Goal: Task Accomplishment & Management: Manage account settings

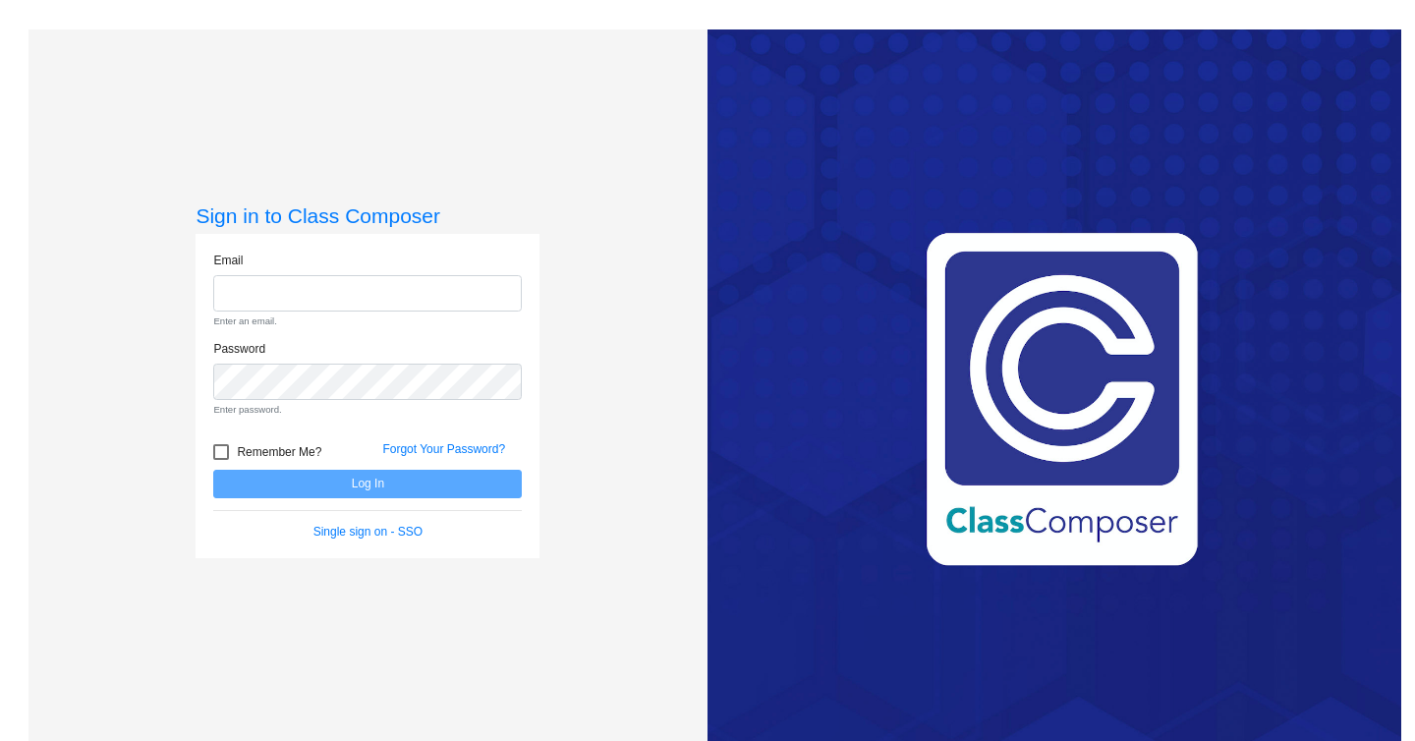
click at [674, 99] on div "Sign in to Class Composer Email Enter an email. Password Enter password. Rememb…" at bounding box center [367, 399] width 679 height 741
paste input "mc91825.3hzkwxoc@mailosaur.net"
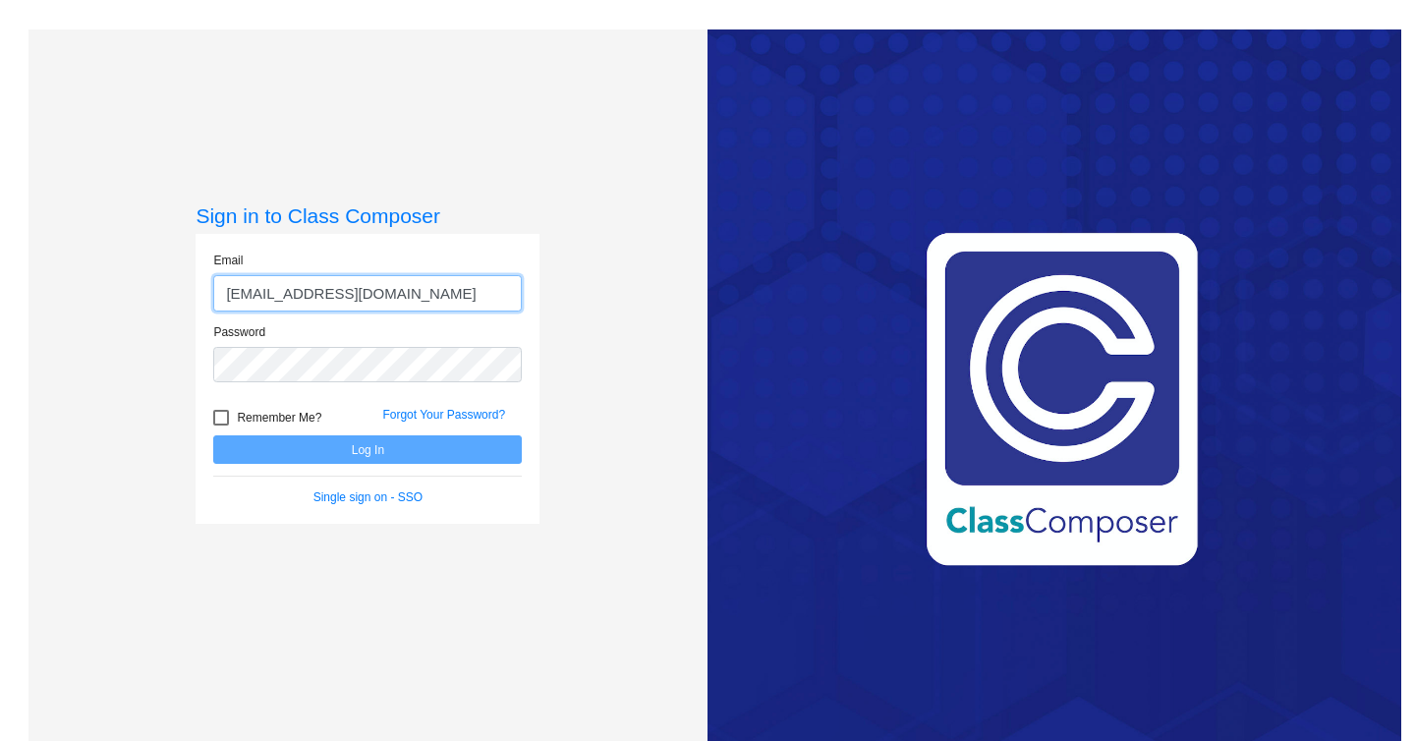
type input "mc91825.3hzkwxoc@mailosaur.net"
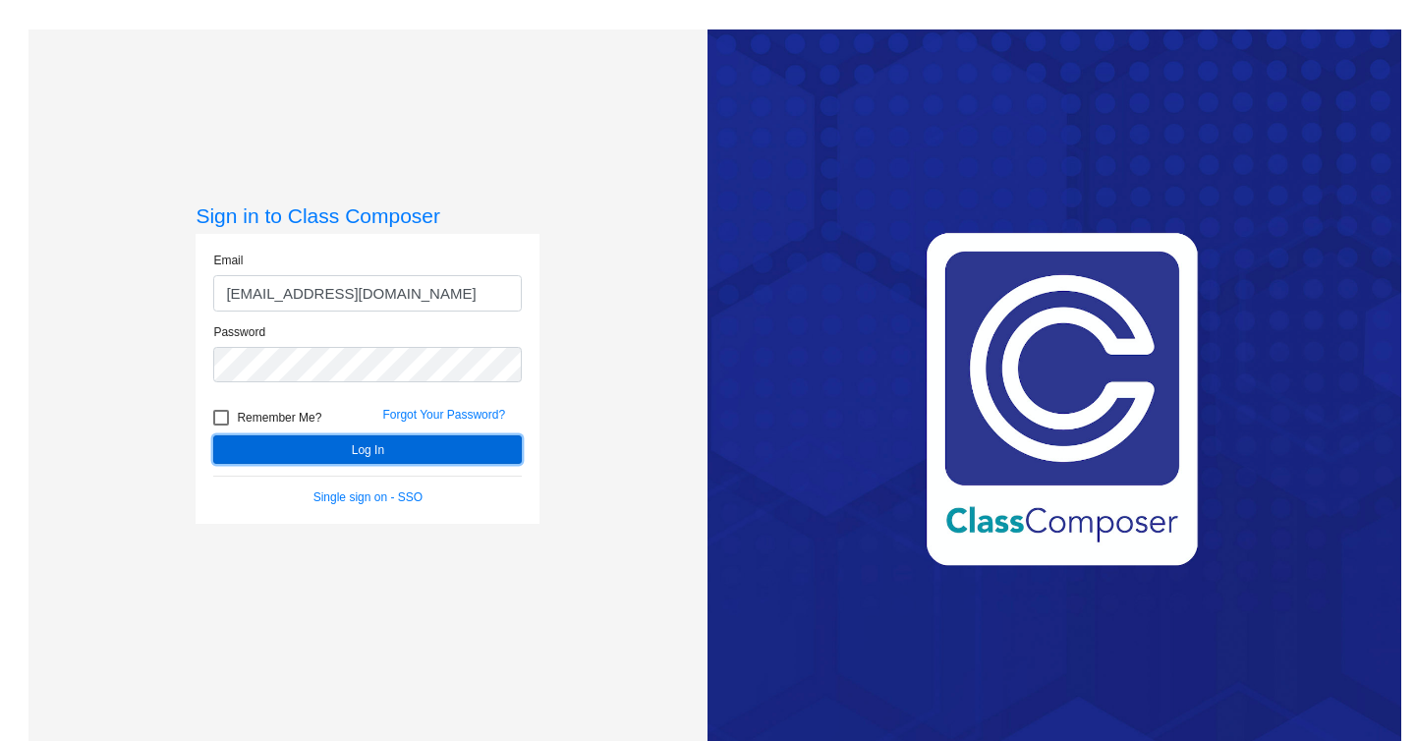
click at [425, 448] on button "Log In" at bounding box center [367, 449] width 309 height 28
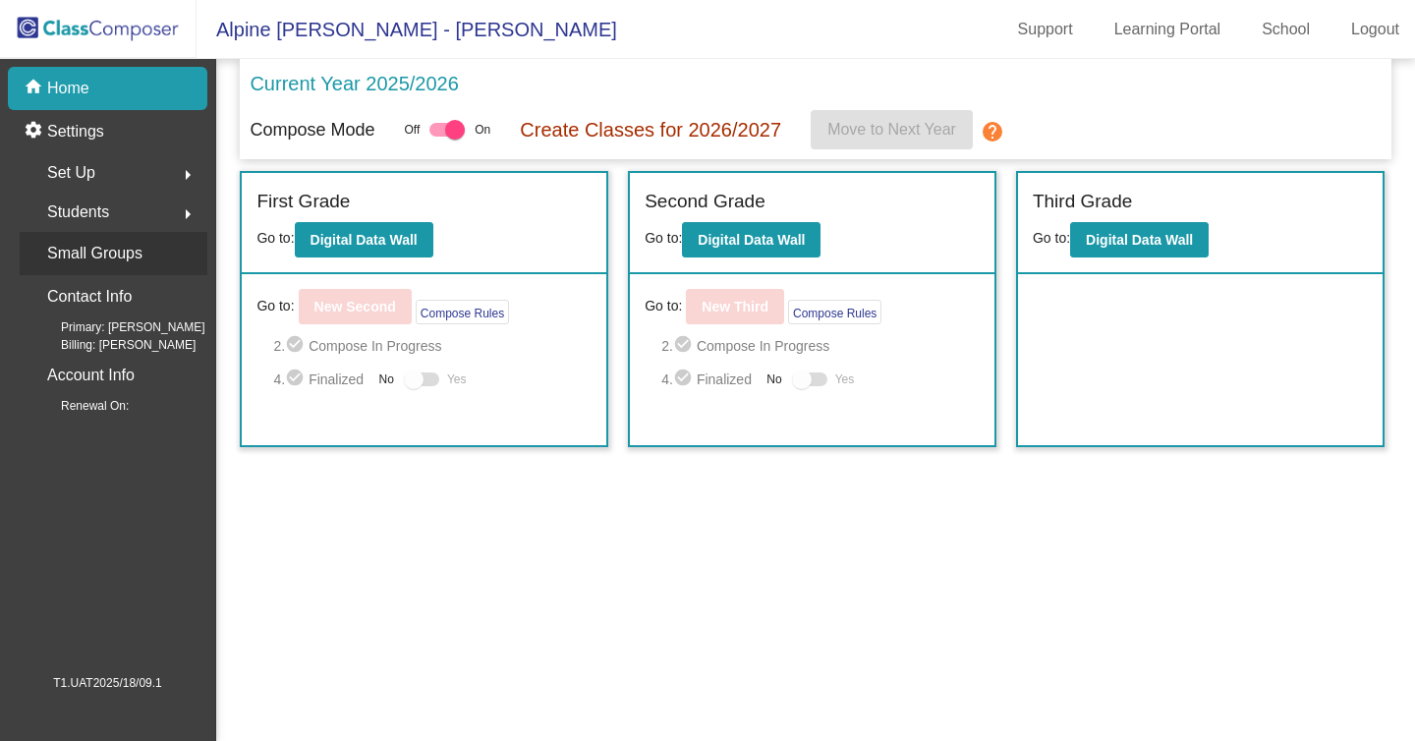
click at [141, 249] on p "Small Groups" at bounding box center [94, 254] width 95 height 28
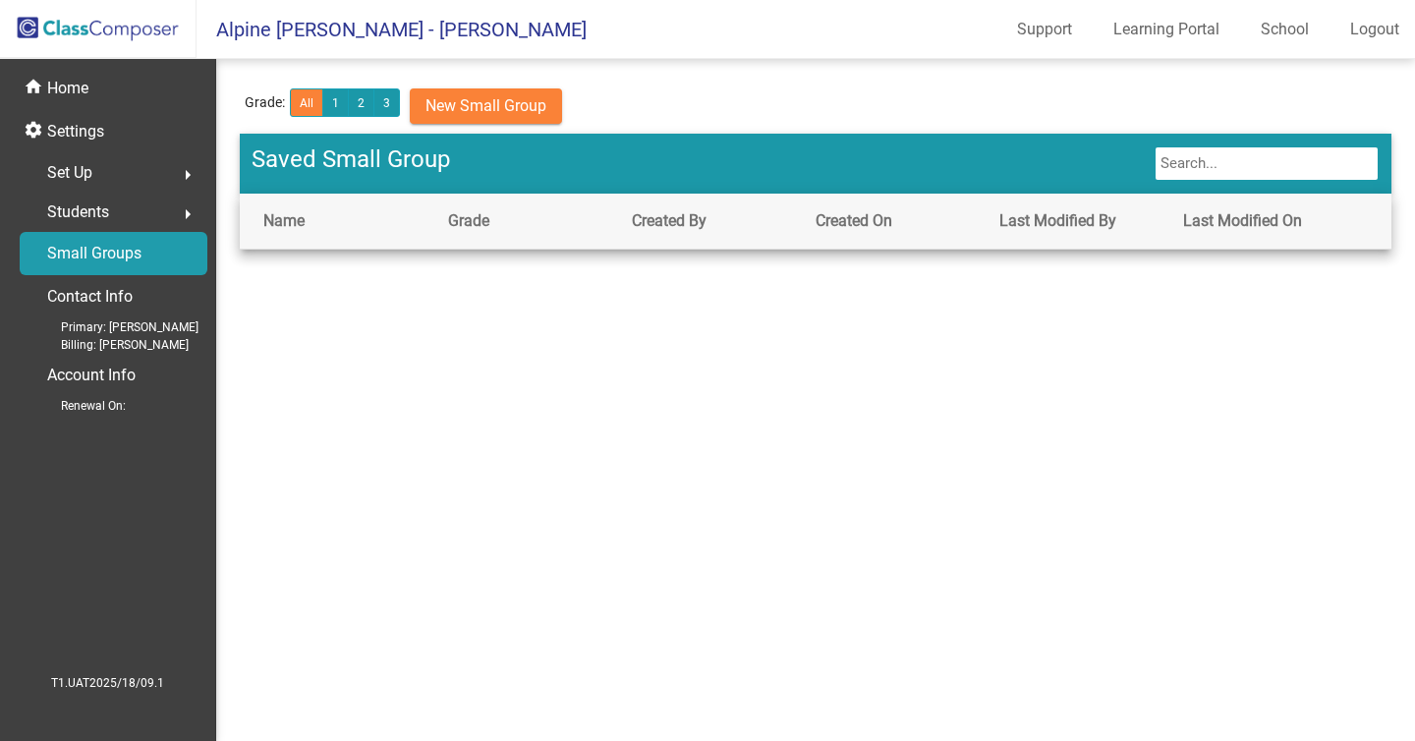
click at [1234, 588] on mat-sidenav-content "Grade: All 1 2 3 New Small Group Saved Small Group Name Grade Created By Create…" at bounding box center [815, 400] width 1199 height 682
click at [1376, 20] on link "Logout" at bounding box center [1374, 29] width 81 height 31
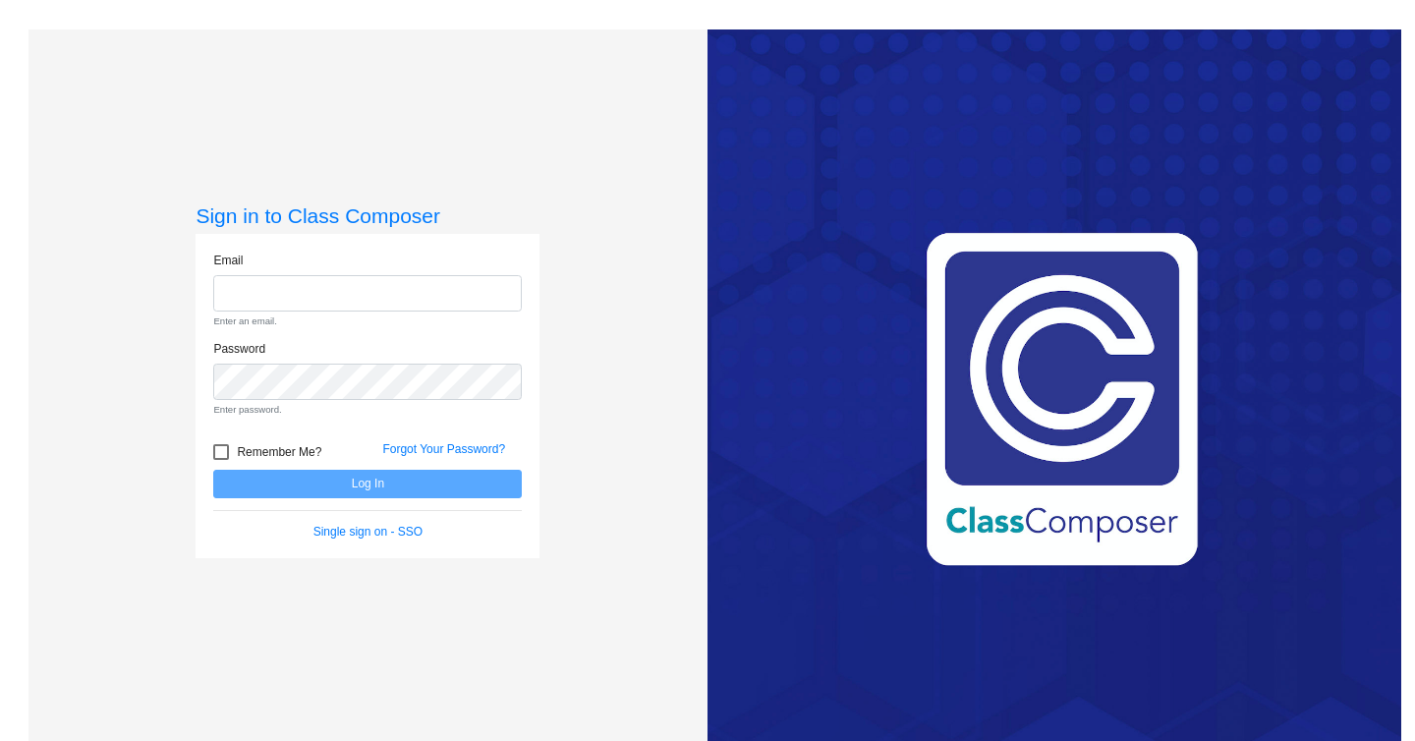
click at [627, 300] on div "Sign in to Class Composer Email Enter an email. Password Enter password. Rememb…" at bounding box center [367, 399] width 679 height 741
click at [584, 577] on div "Sign in to Class Composer Email Enter an email. Password Enter password. Rememb…" at bounding box center [367, 399] width 679 height 741
click at [556, 174] on div "Sign in to Class Composer Email Enter an email. Password Enter password. Rememb…" at bounding box center [367, 399] width 679 height 741
click at [668, 41] on div "Sign in to Class Composer Email Enter an email. Password Enter password. Rememb…" at bounding box center [367, 399] width 679 height 741
